Goal: Complete application form: Complete application form

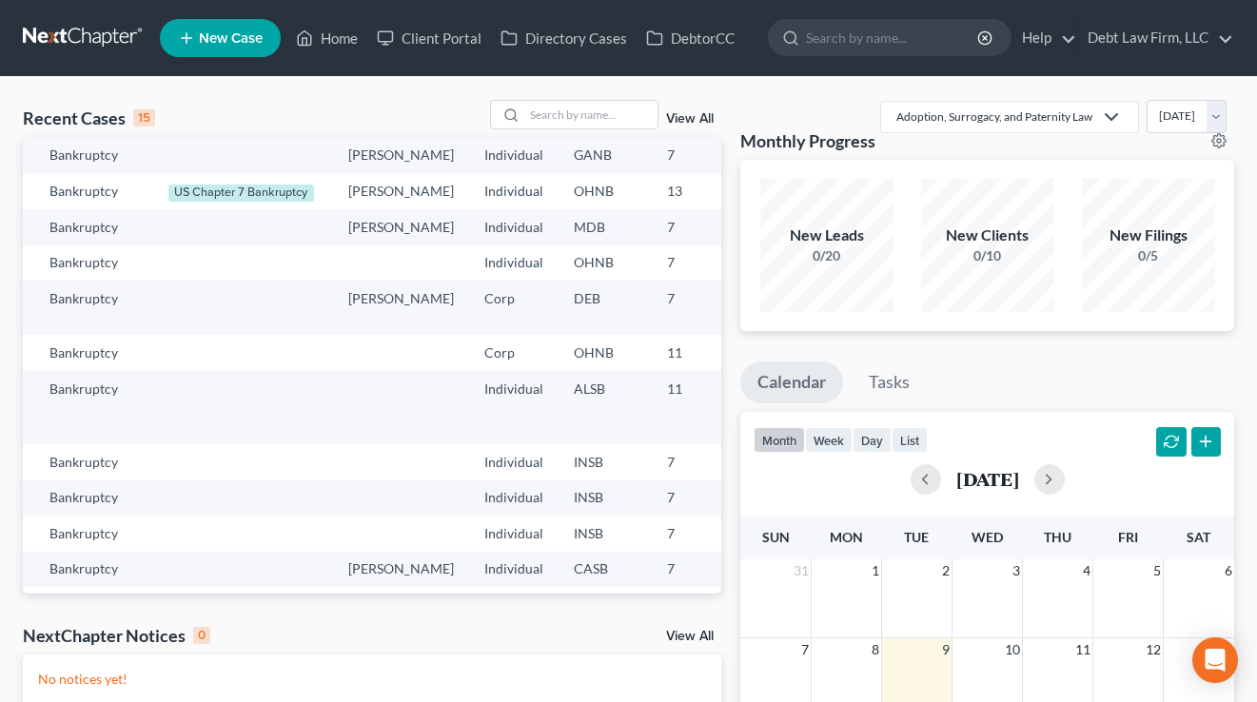
scroll to position [38, 0]
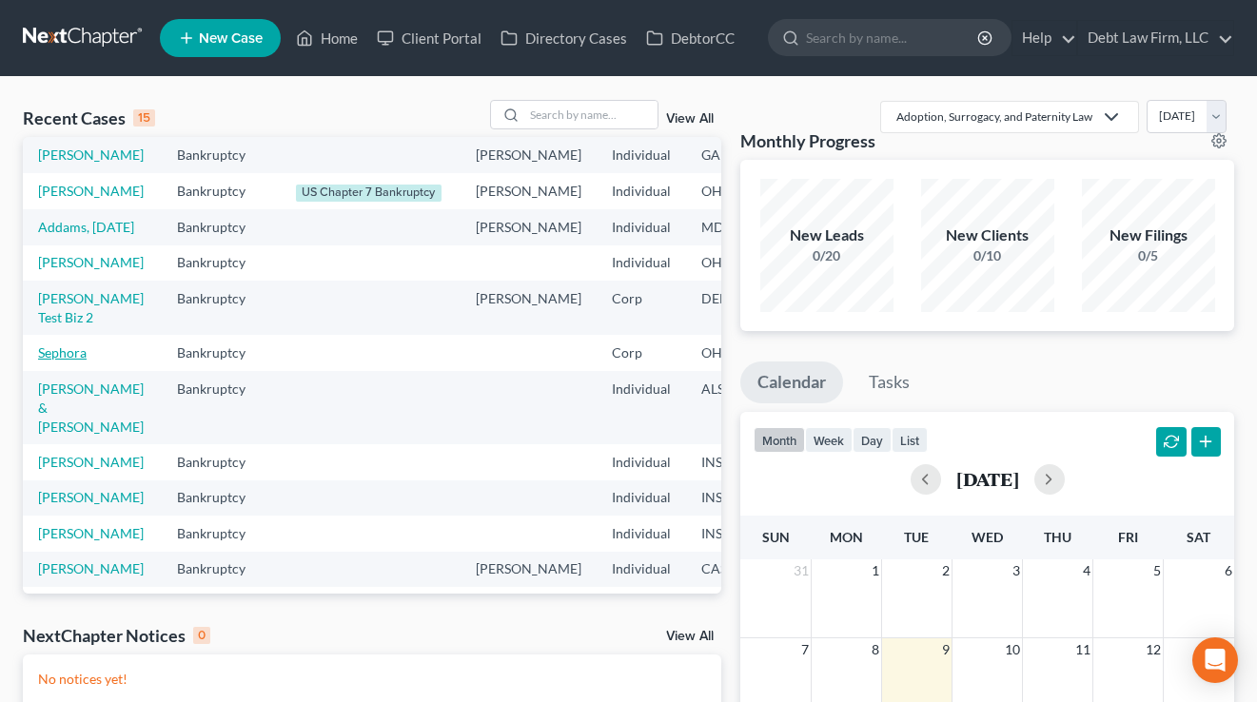
click at [65, 361] on link "Sephora" at bounding box center [62, 352] width 49 height 16
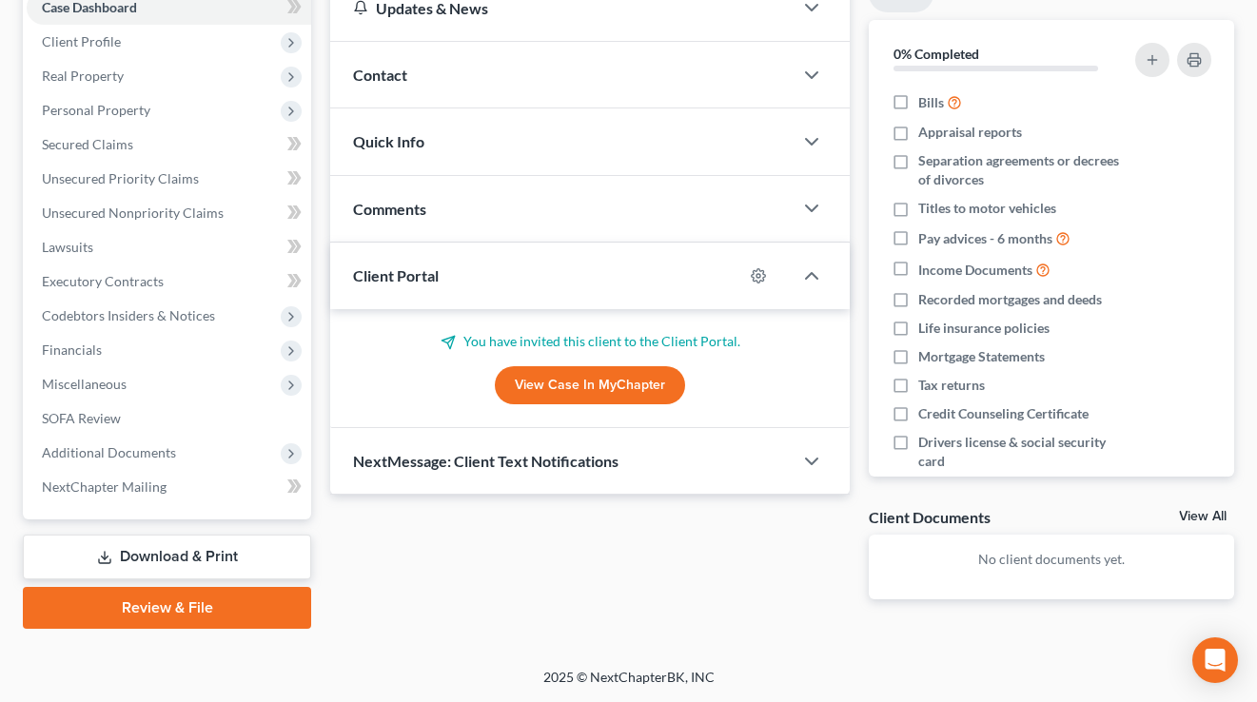
click at [168, 587] on link "Review & File" at bounding box center [167, 608] width 288 height 42
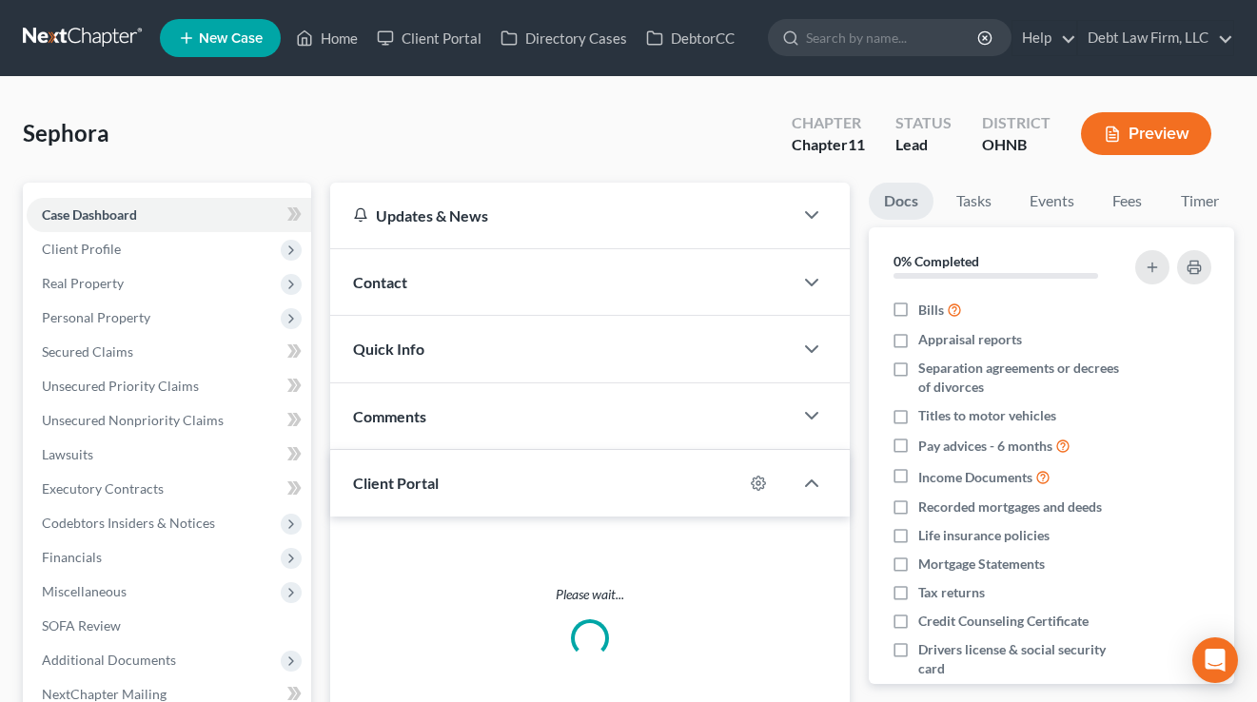
scroll to position [251, 0]
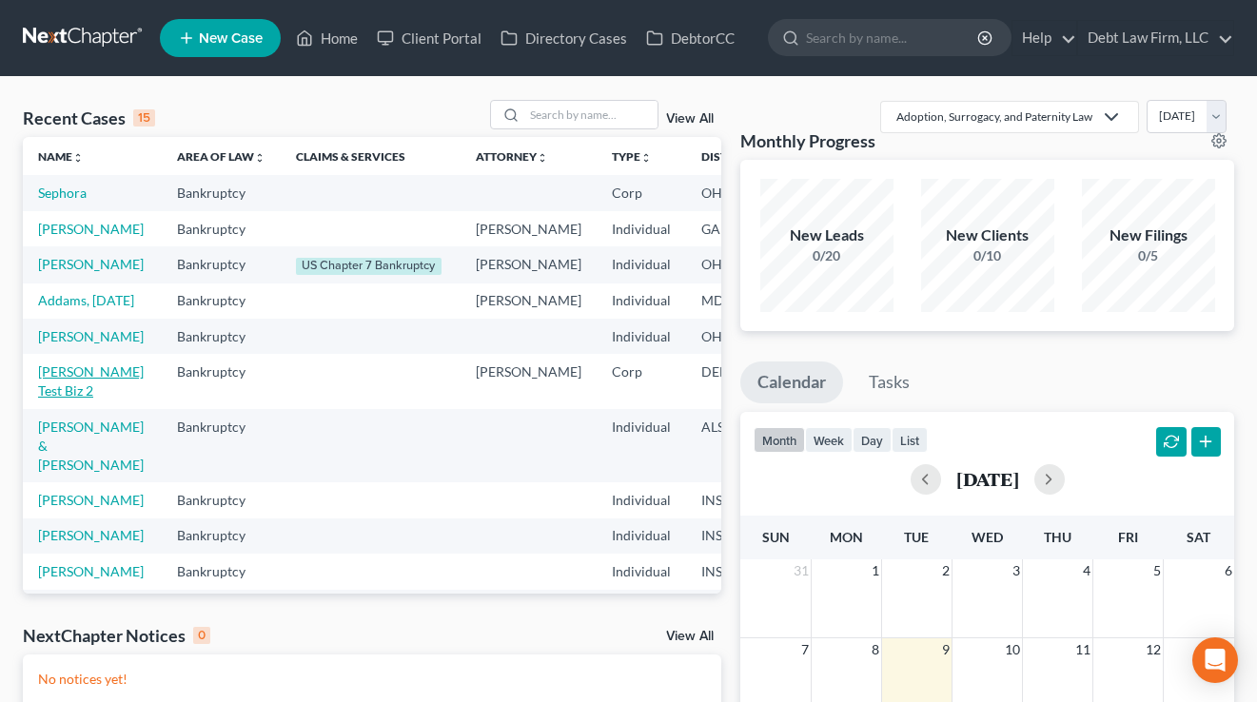
click at [50, 399] on link "Lindsey Test Biz 2" at bounding box center [91, 380] width 106 height 35
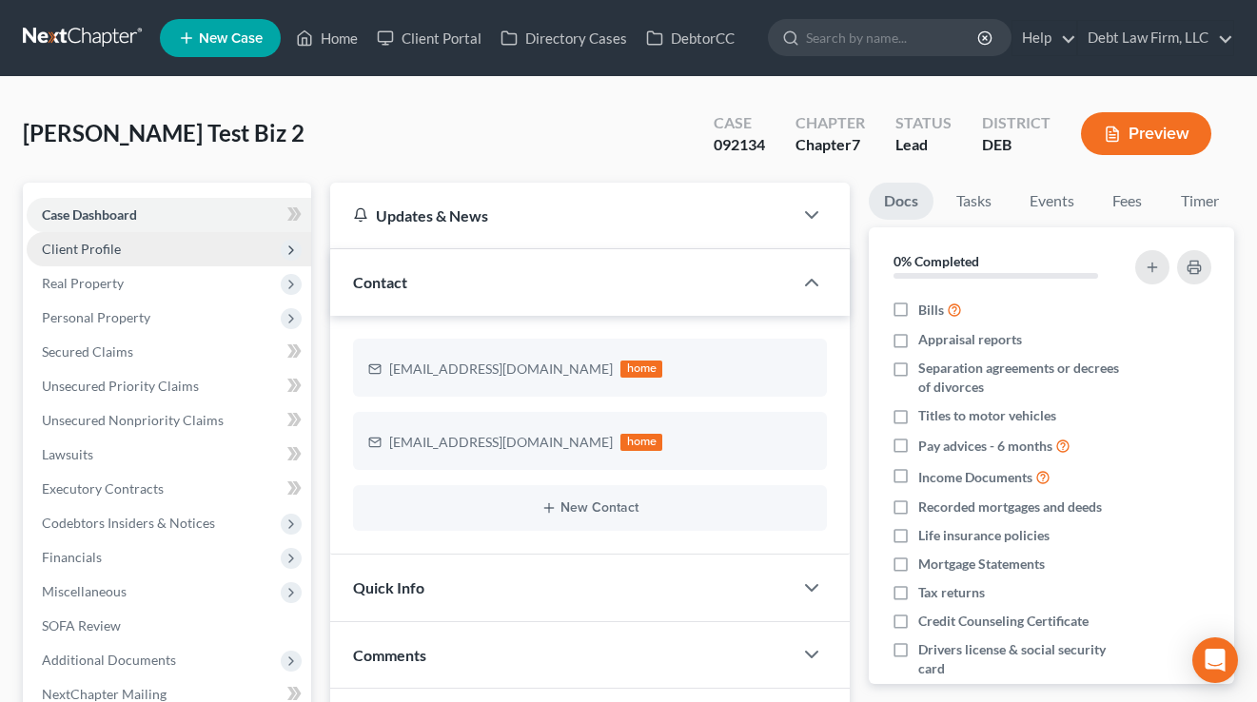
click at [122, 250] on span "Client Profile" at bounding box center [169, 249] width 285 height 34
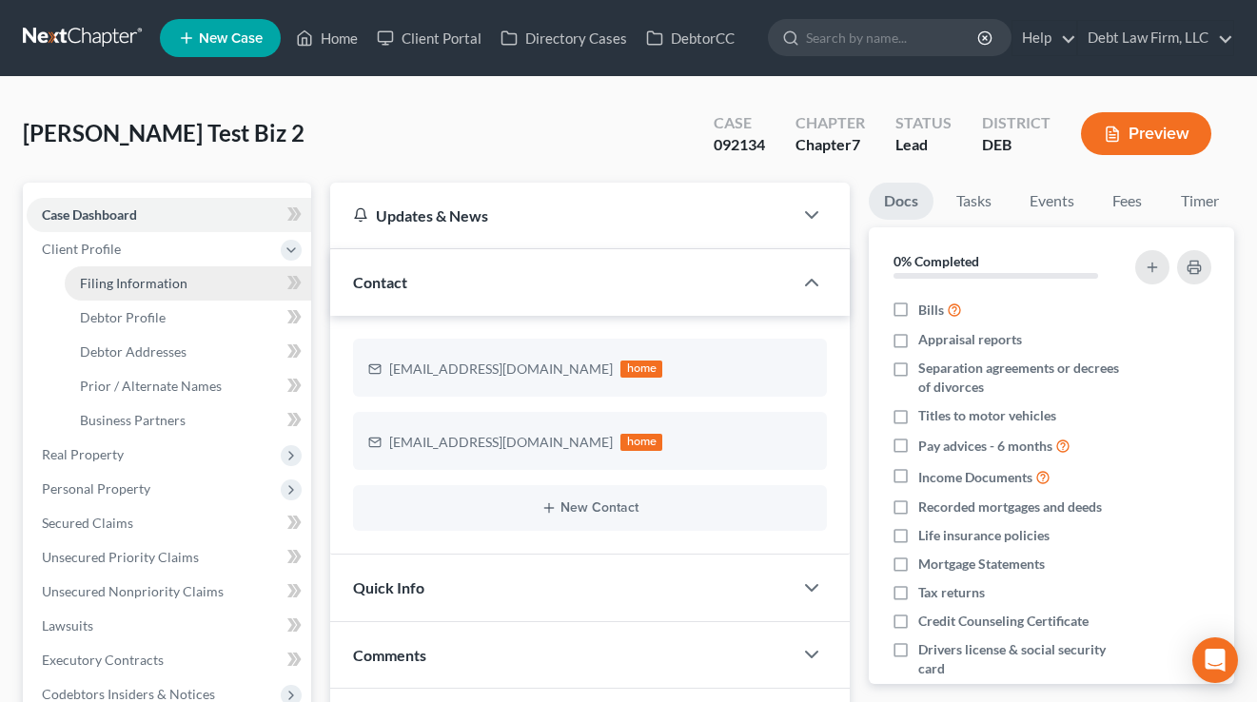
click at [138, 288] on span "Filing Information" at bounding box center [134, 283] width 108 height 16
select select "3"
select select "1"
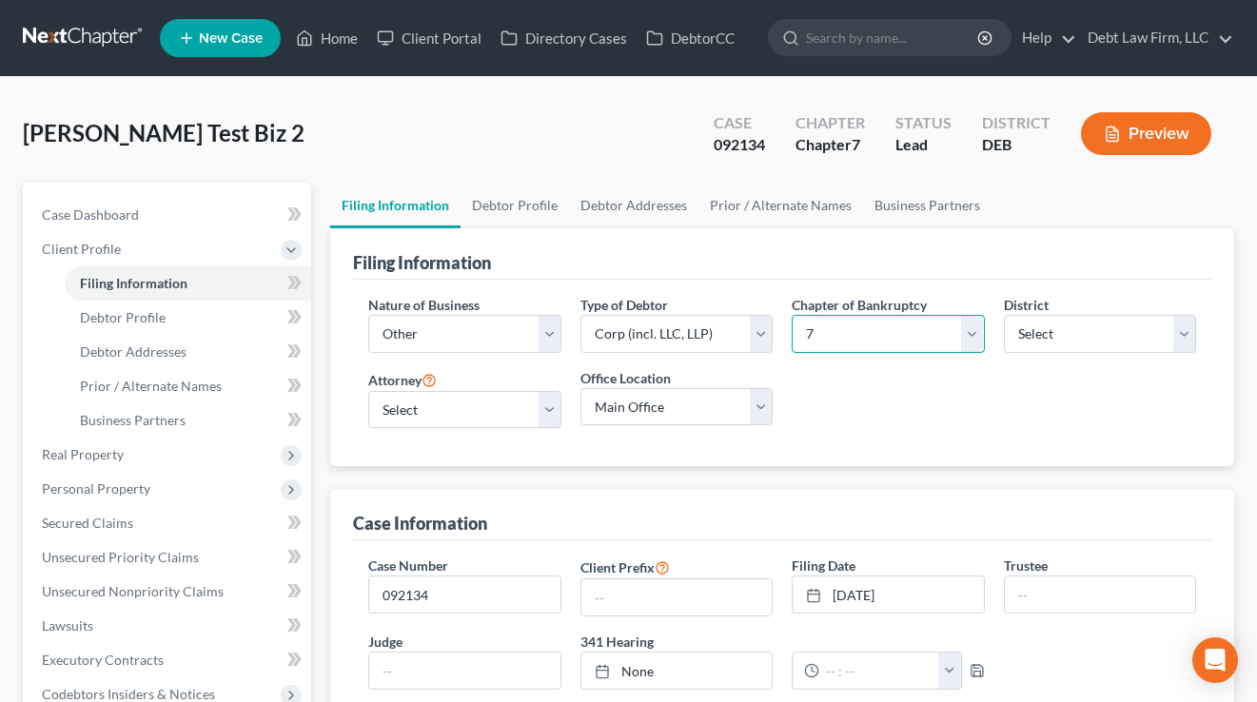
click at [934, 340] on select "Select 7 11 12" at bounding box center [888, 334] width 192 height 38
select select "2"
click at [792, 315] on select "Select 7 11 12" at bounding box center [888, 334] width 192 height 38
click at [474, 329] on select "Select Clearing Bank Commodity Broker Health Care Business Other Railroad Singl…" at bounding box center [464, 334] width 192 height 38
click at [300, 25] on link "Home" at bounding box center [326, 38] width 81 height 34
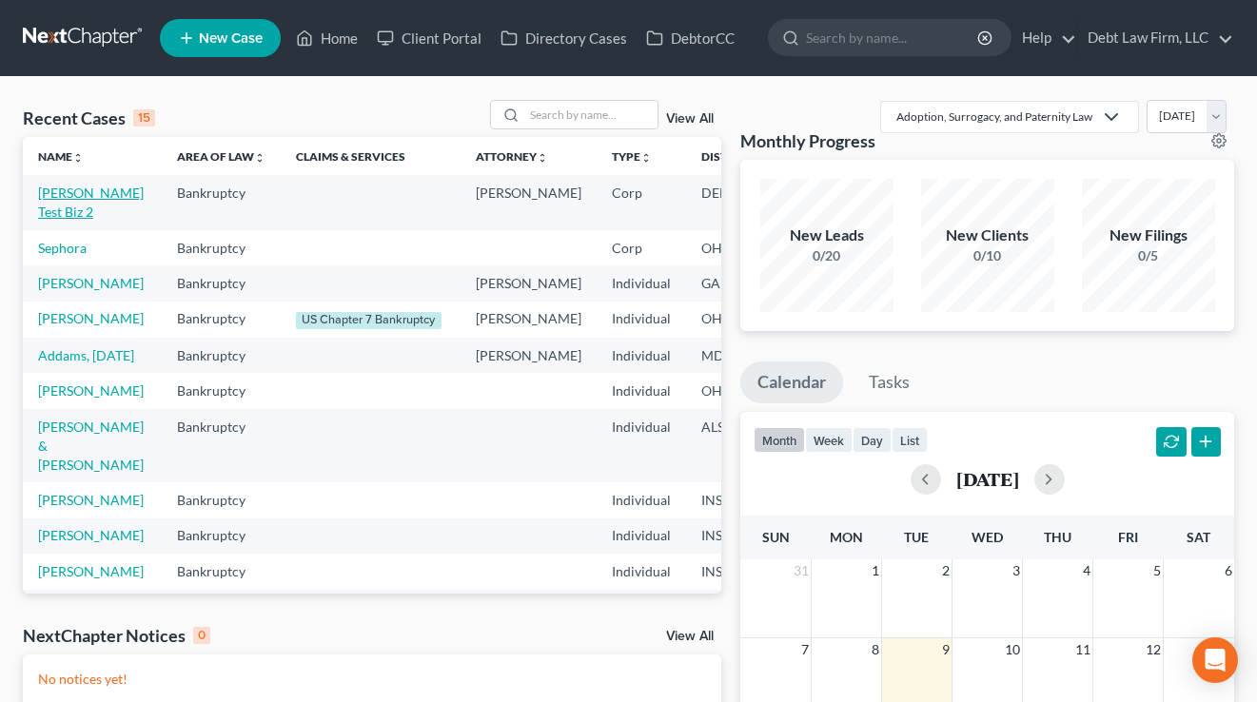
click at [67, 210] on link "Lindsey Test Biz 2" at bounding box center [91, 202] width 106 height 35
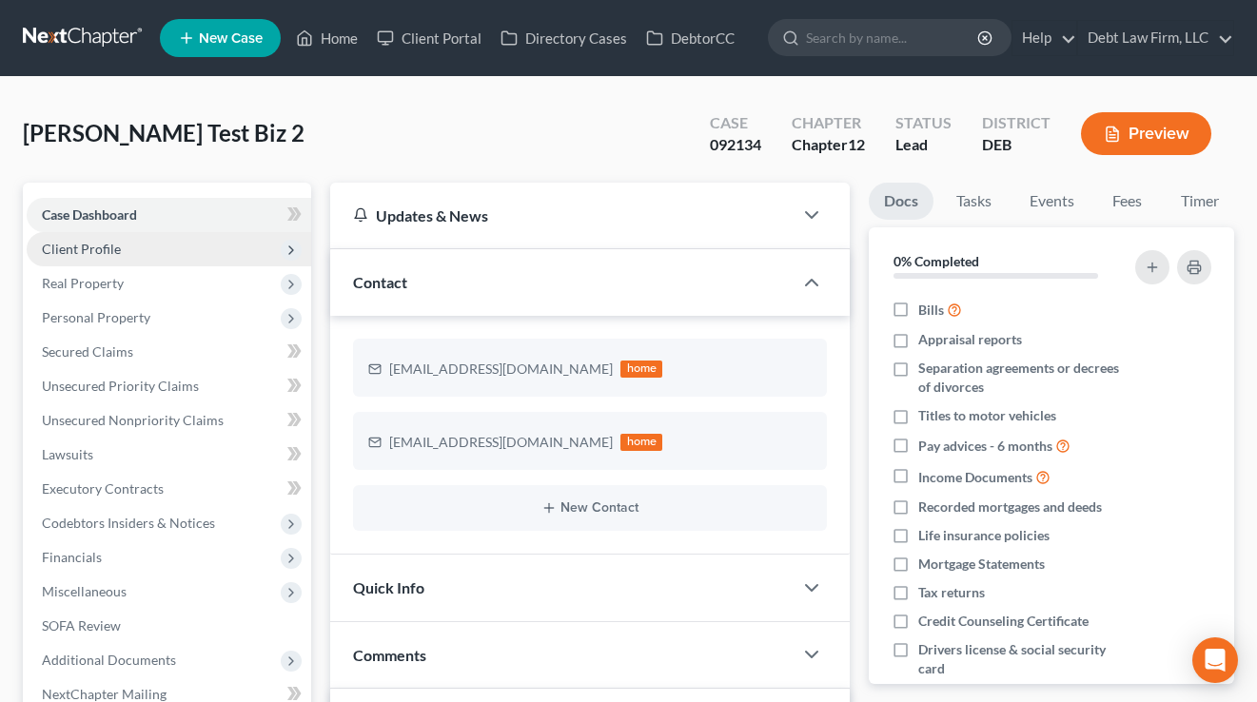
click at [102, 248] on span "Client Profile" at bounding box center [81, 249] width 79 height 16
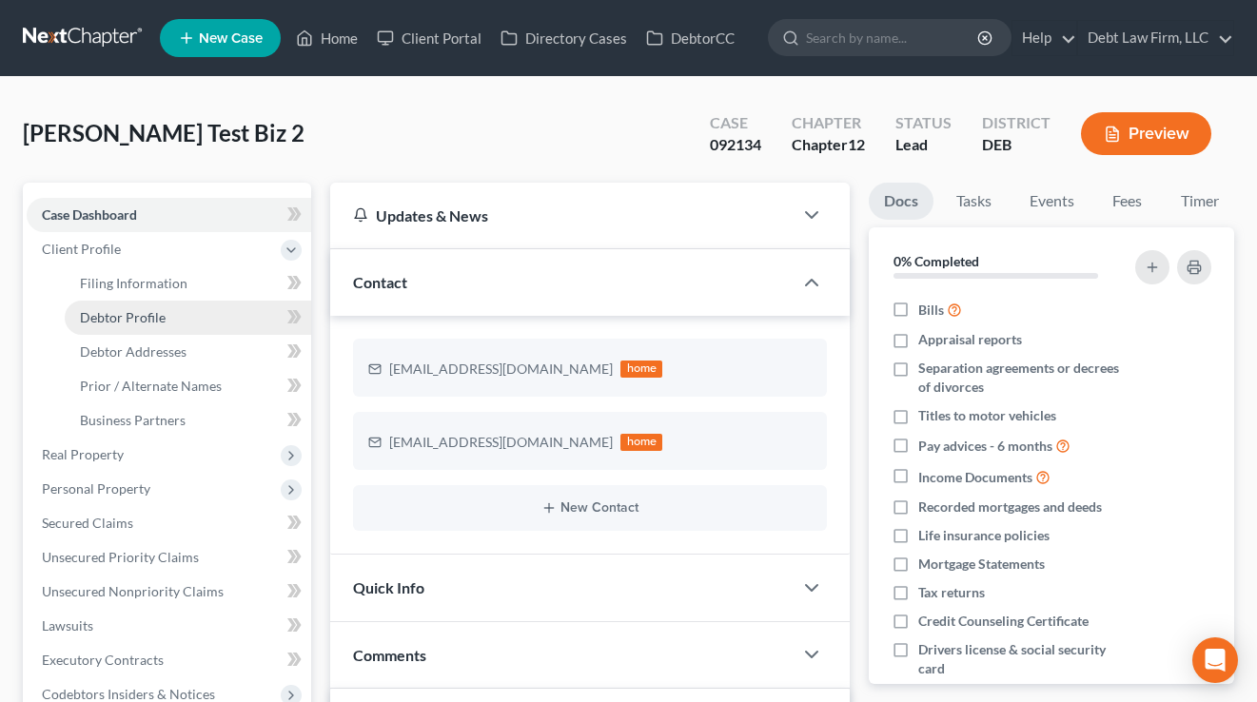
click at [116, 311] on span "Debtor Profile" at bounding box center [123, 317] width 86 height 16
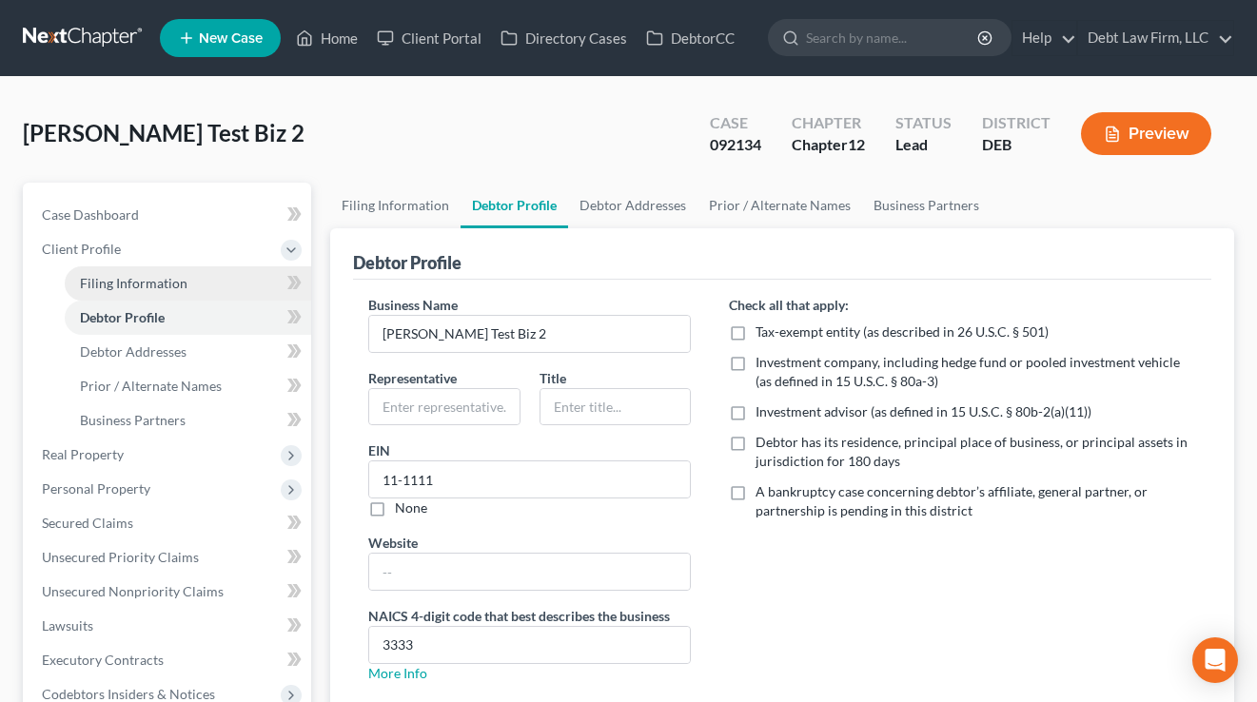
click at [120, 287] on span "Filing Information" at bounding box center [134, 283] width 108 height 16
select select "3"
select select "1"
select select "2"
select select "13"
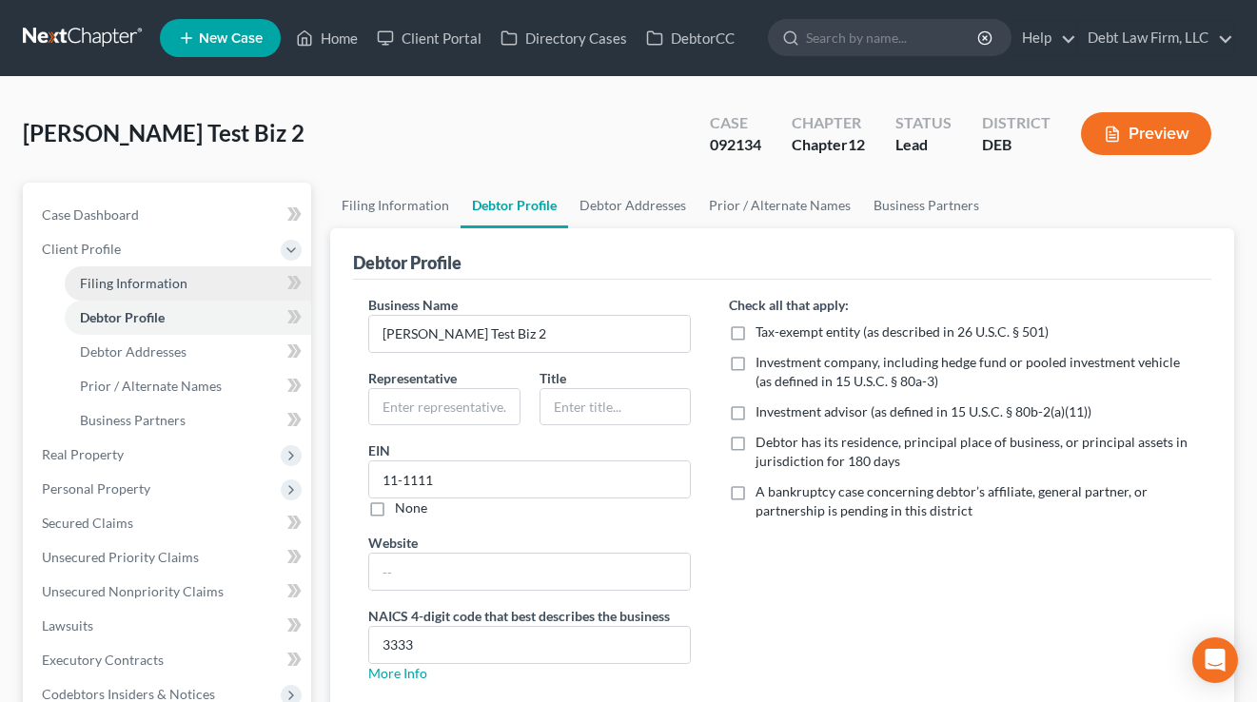
select select "18"
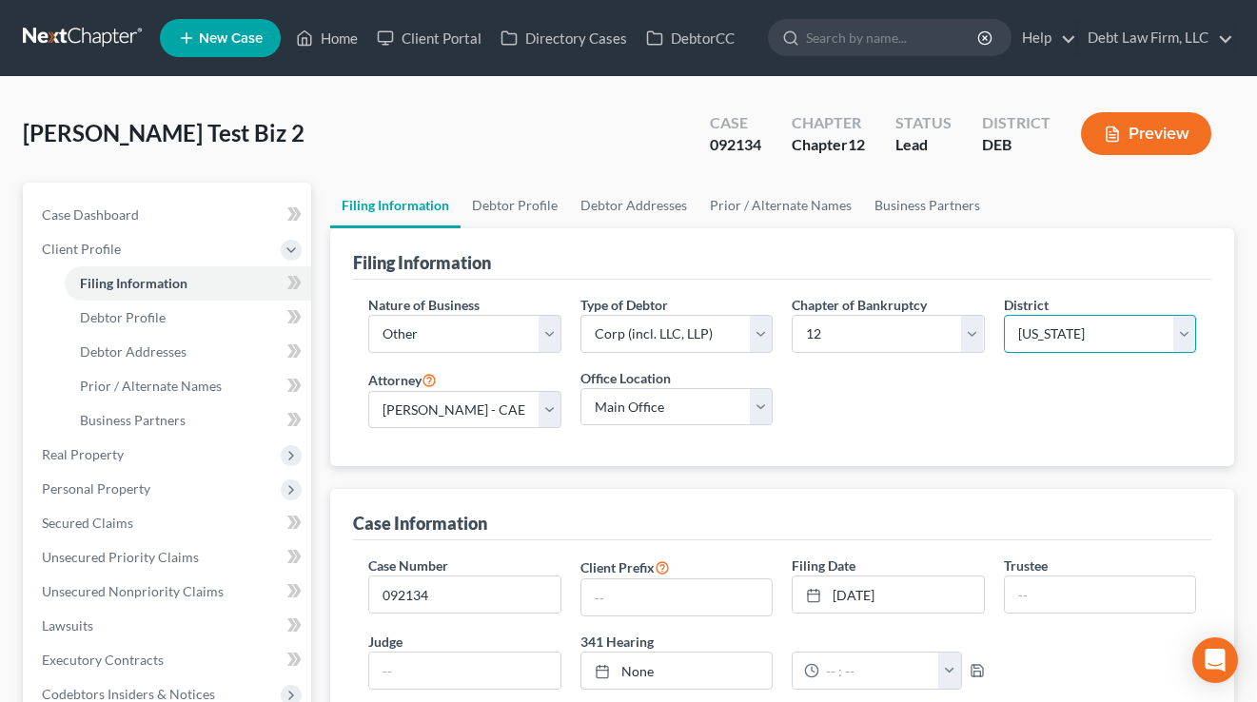
click at [1104, 318] on select "Select Alabama - Middle Alabama - Northern Alabama - Southern Alaska Arizona Ar…" at bounding box center [1100, 334] width 192 height 38
select select "65"
click at [1004, 315] on select "Select Alabama - Middle Alabama - Northern Alabama - Southern Alaska Arizona Ar…" at bounding box center [1100, 334] width 192 height 38
click at [347, 31] on link "Home" at bounding box center [326, 38] width 81 height 34
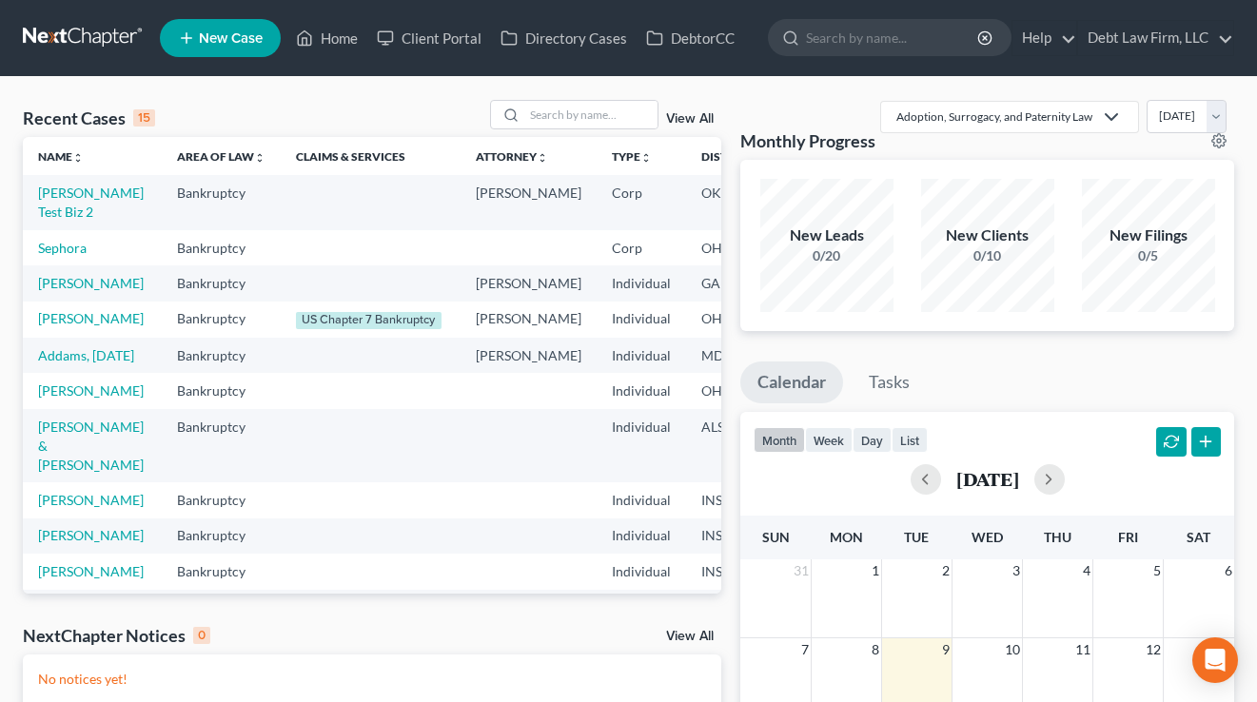
click at [55, 201] on td "Lindsey Test Biz 2" at bounding box center [92, 202] width 139 height 54
click at [62, 214] on link "Lindsey Test Biz 2" at bounding box center [91, 202] width 106 height 35
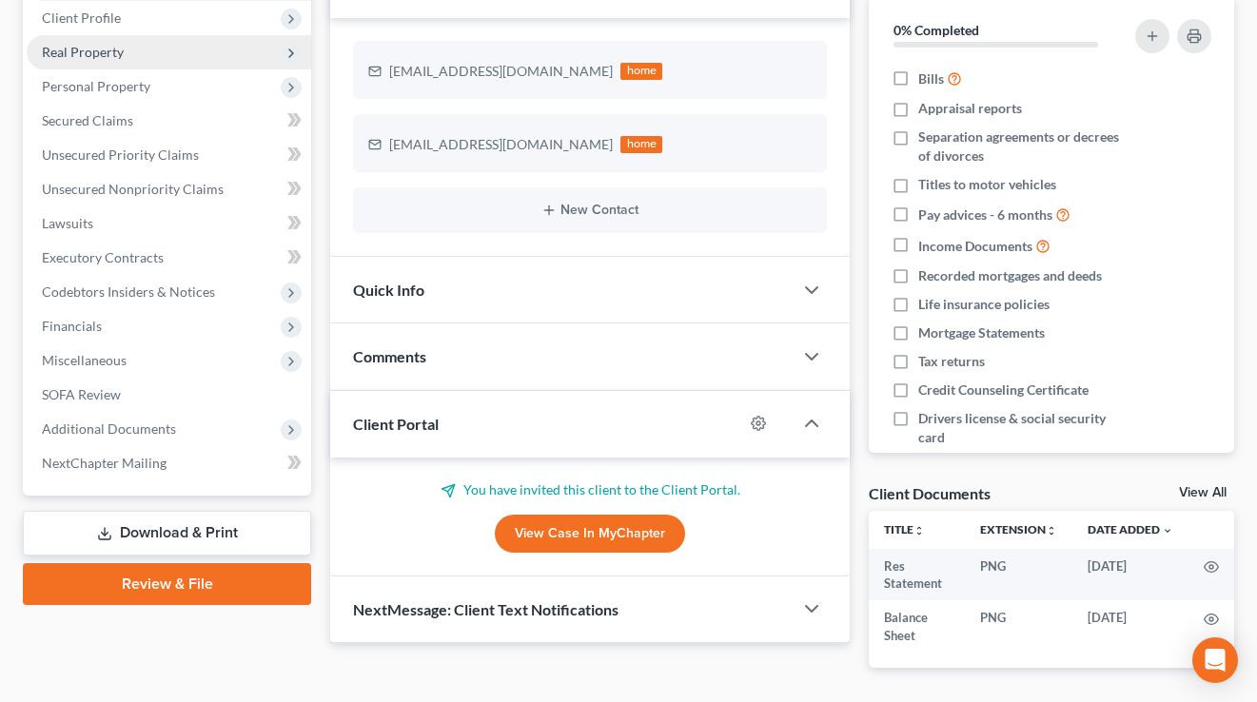
scroll to position [343, 0]
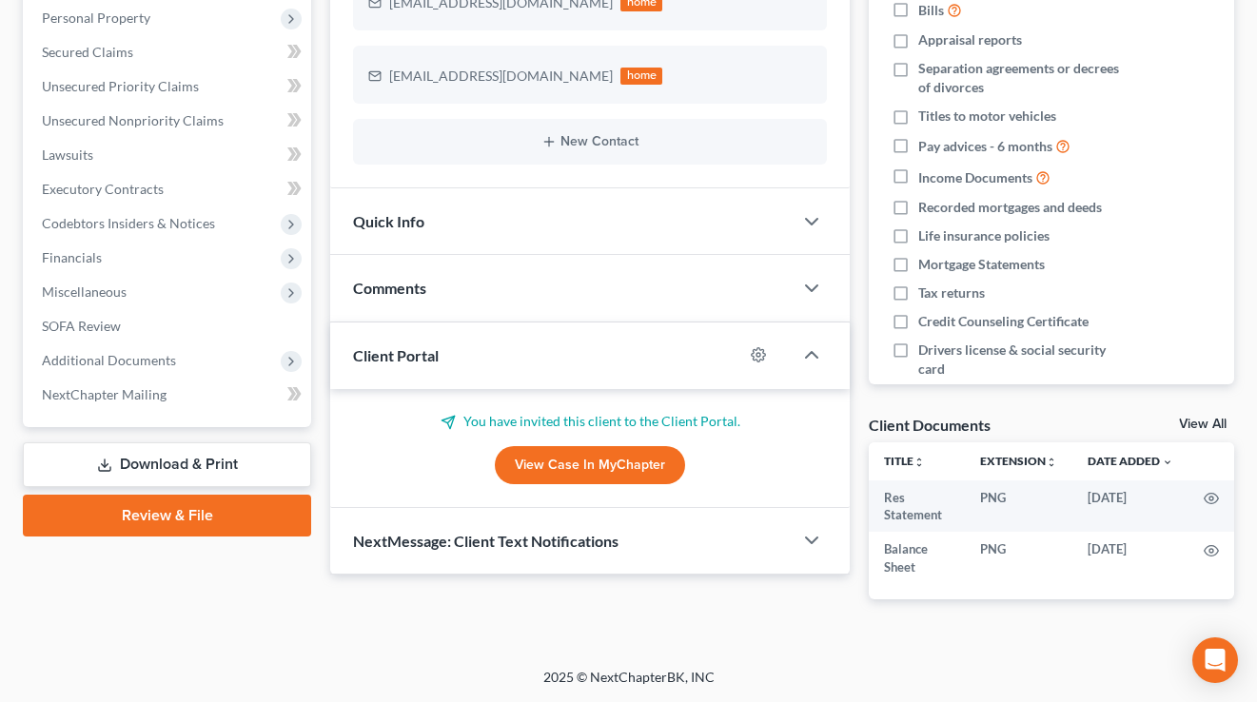
click at [183, 495] on link "Review & File" at bounding box center [167, 516] width 288 height 42
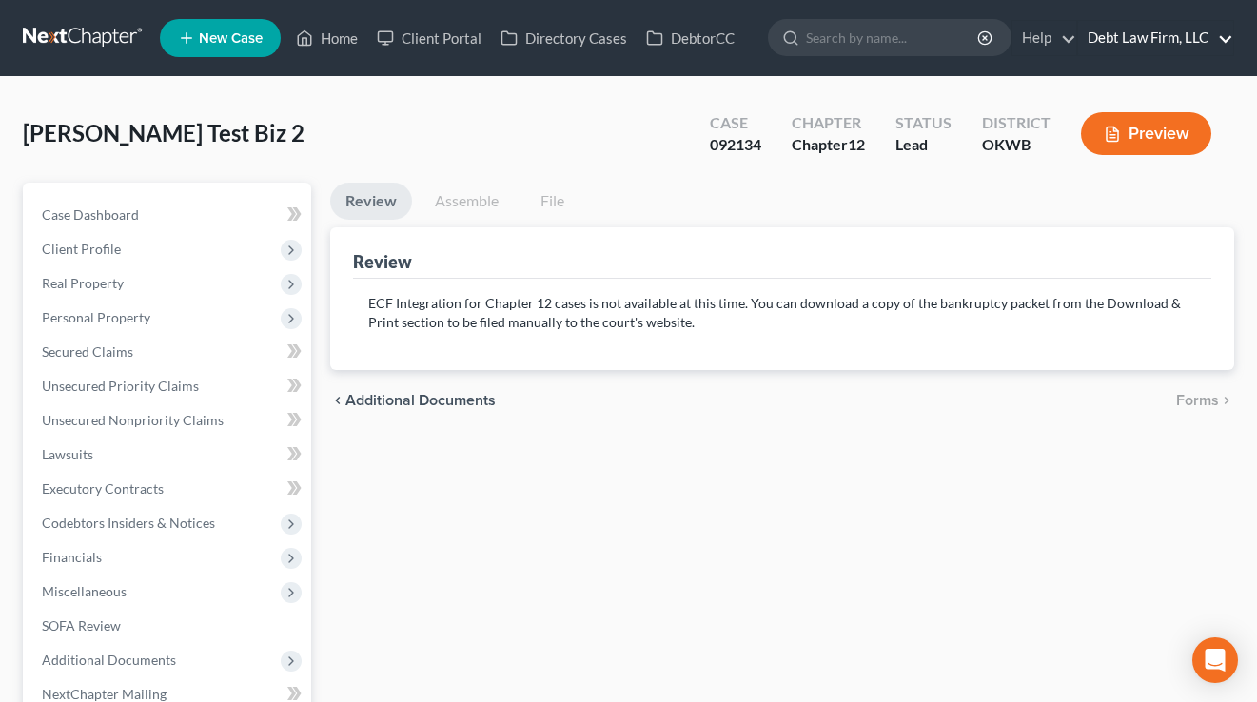
click at [1138, 29] on link "Debt Law Firm, LLC" at bounding box center [1155, 38] width 155 height 34
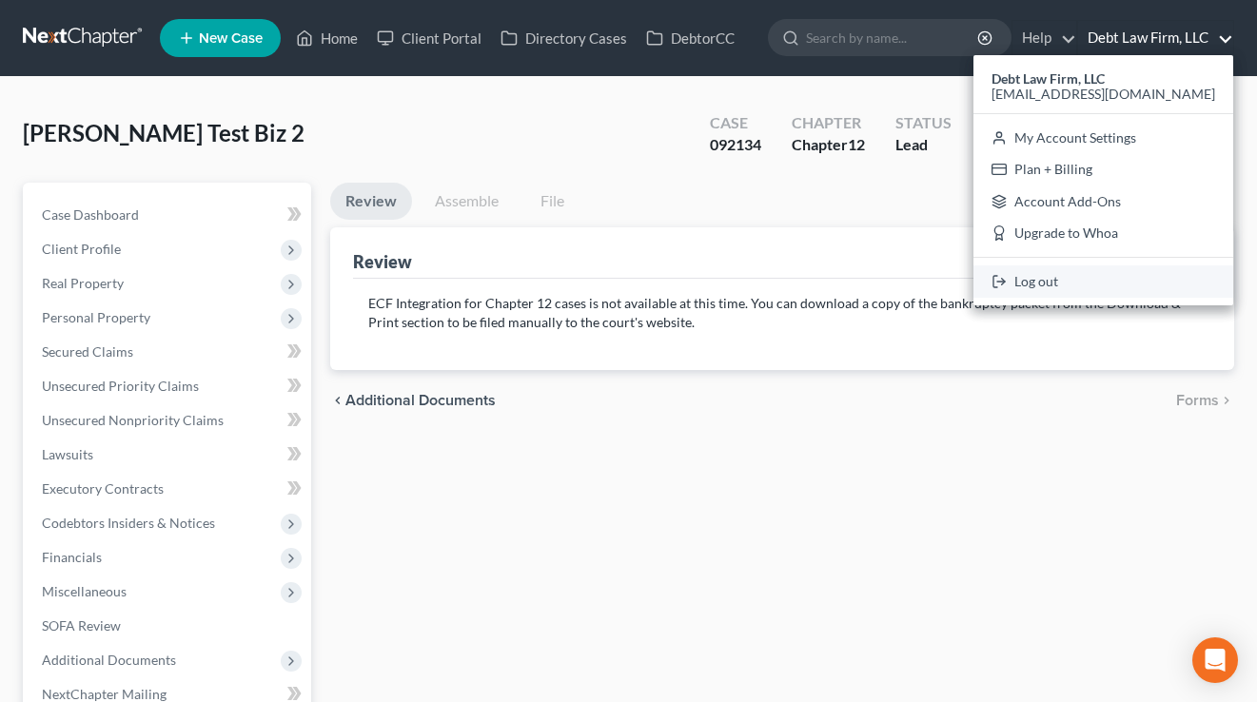
click at [1102, 292] on link "Log out" at bounding box center [1103, 281] width 260 height 32
